Goal: Task Accomplishment & Management: Manage account settings

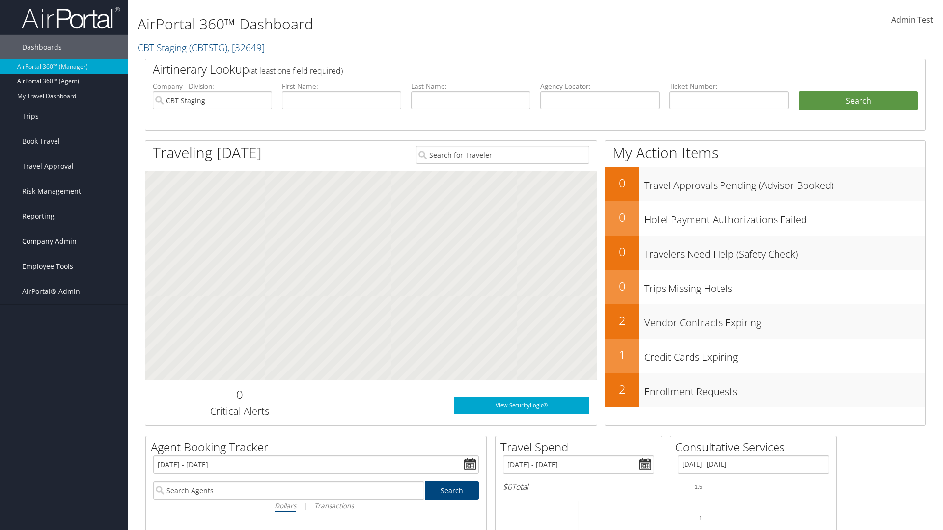
click at [64, 242] on span "Company Admin" at bounding box center [49, 241] width 54 height 25
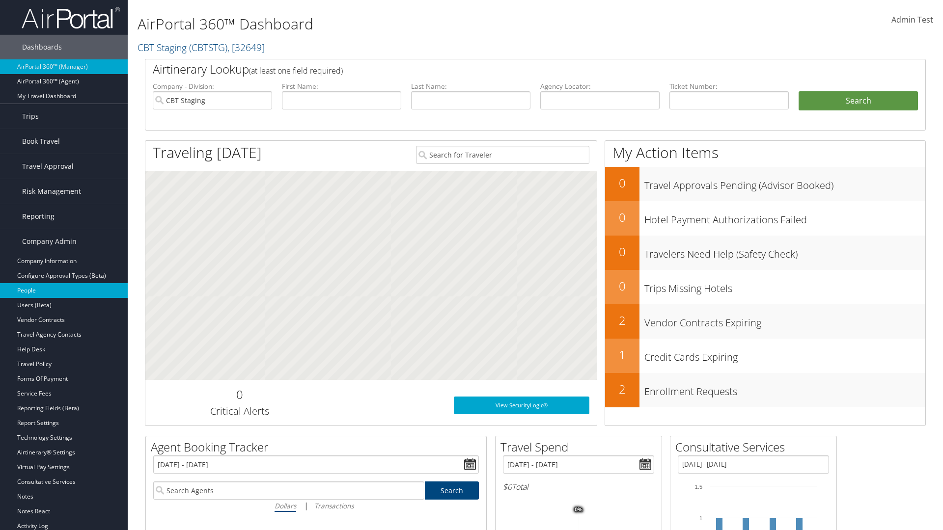
click at [64, 291] on link "People" at bounding box center [64, 290] width 128 height 15
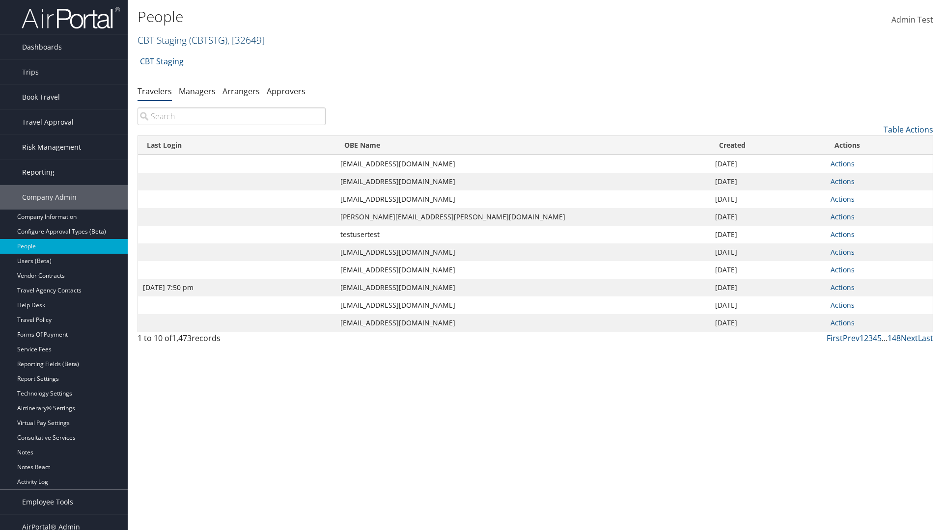
click at [162, 40] on link "CBT Staging ( CBTSTG ) , [ 32649 ]" at bounding box center [200, 39] width 127 height 13
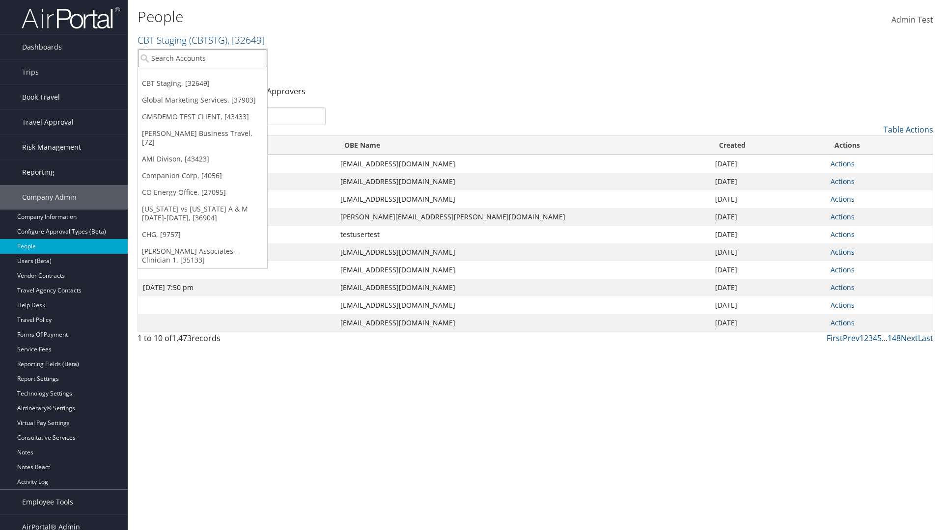
click at [202, 58] on input "search" at bounding box center [202, 58] width 129 height 18
type input "CBTSTG"
click at [202, 76] on div "CBT Staging (CBTSTG), [32649]" at bounding box center [203, 76] width 140 height 9
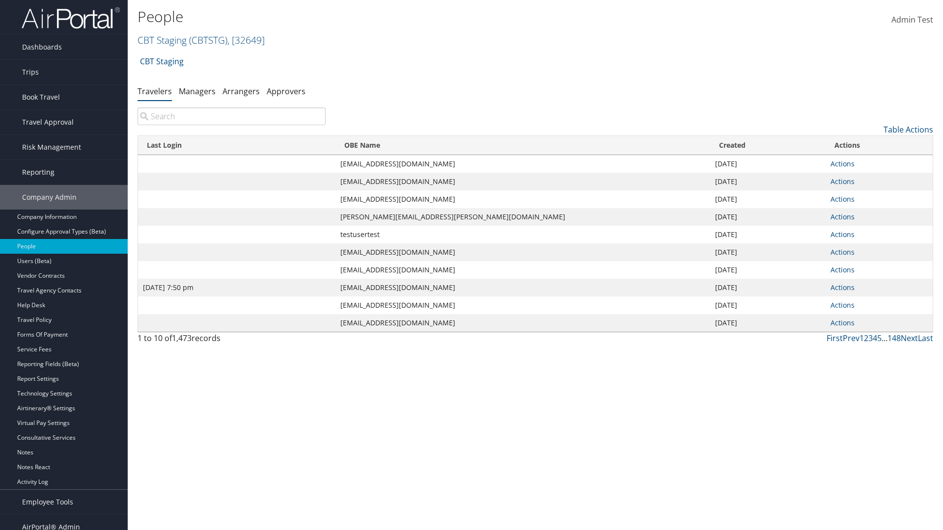
click at [231, 116] on input "search" at bounding box center [231, 117] width 188 height 18
type input "[DATE] 7:50 pm"
